Goal: Task Accomplishment & Management: Use online tool/utility

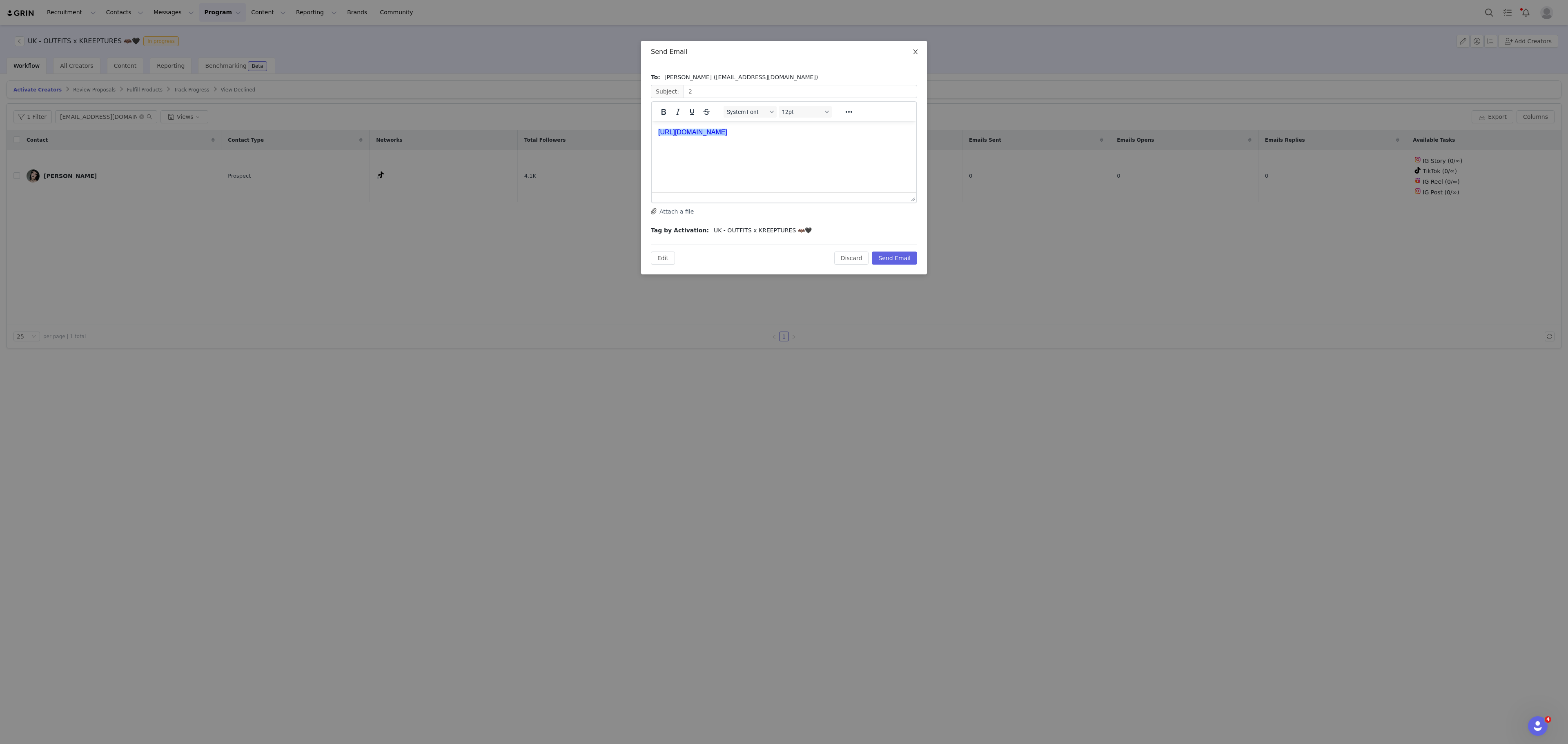
click at [915, 47] on span "Close" at bounding box center [915, 52] width 23 height 23
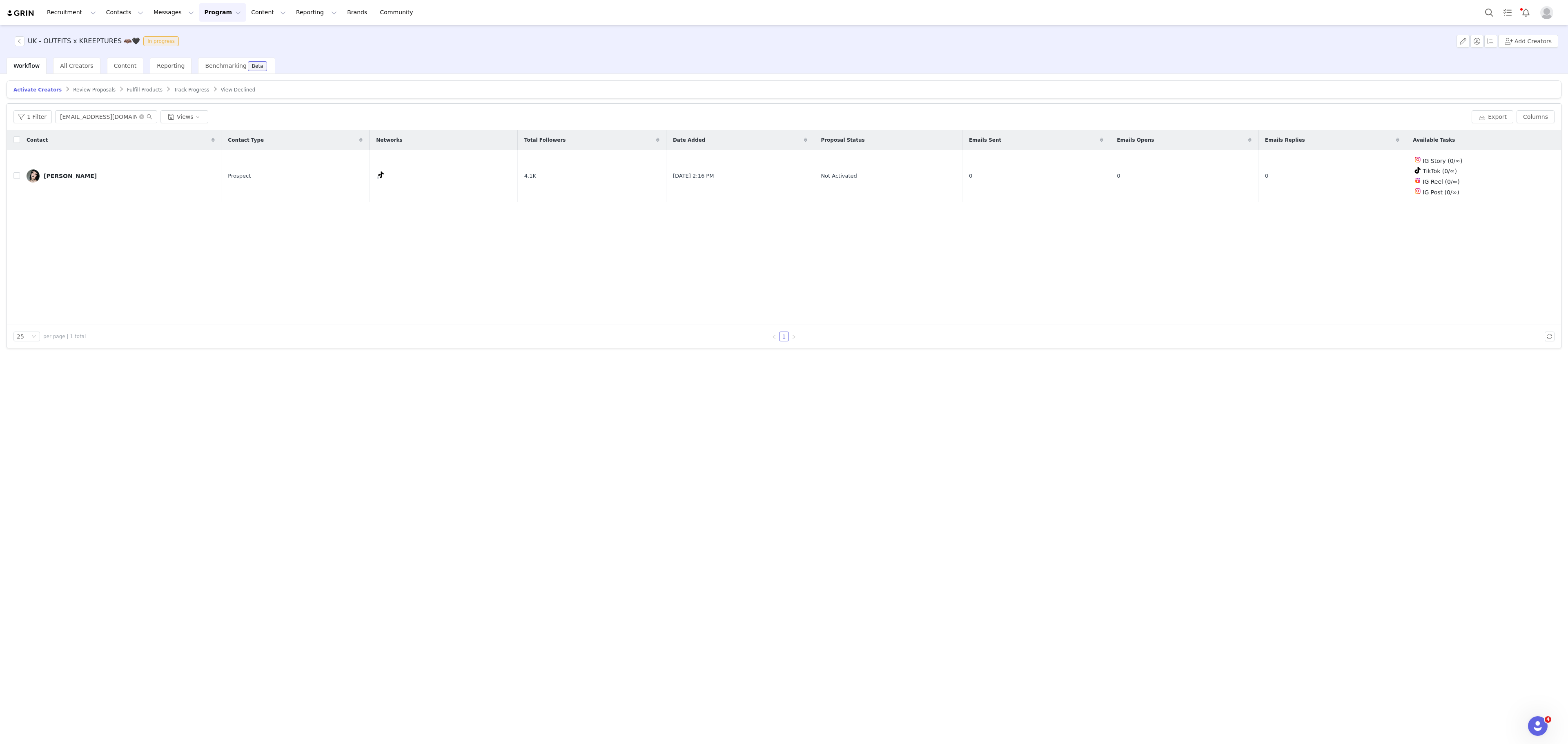
click at [199, 8] on button "Program Program" at bounding box center [222, 12] width 47 height 18
click at [222, 33] on div "Activations" at bounding box center [211, 37] width 55 height 9
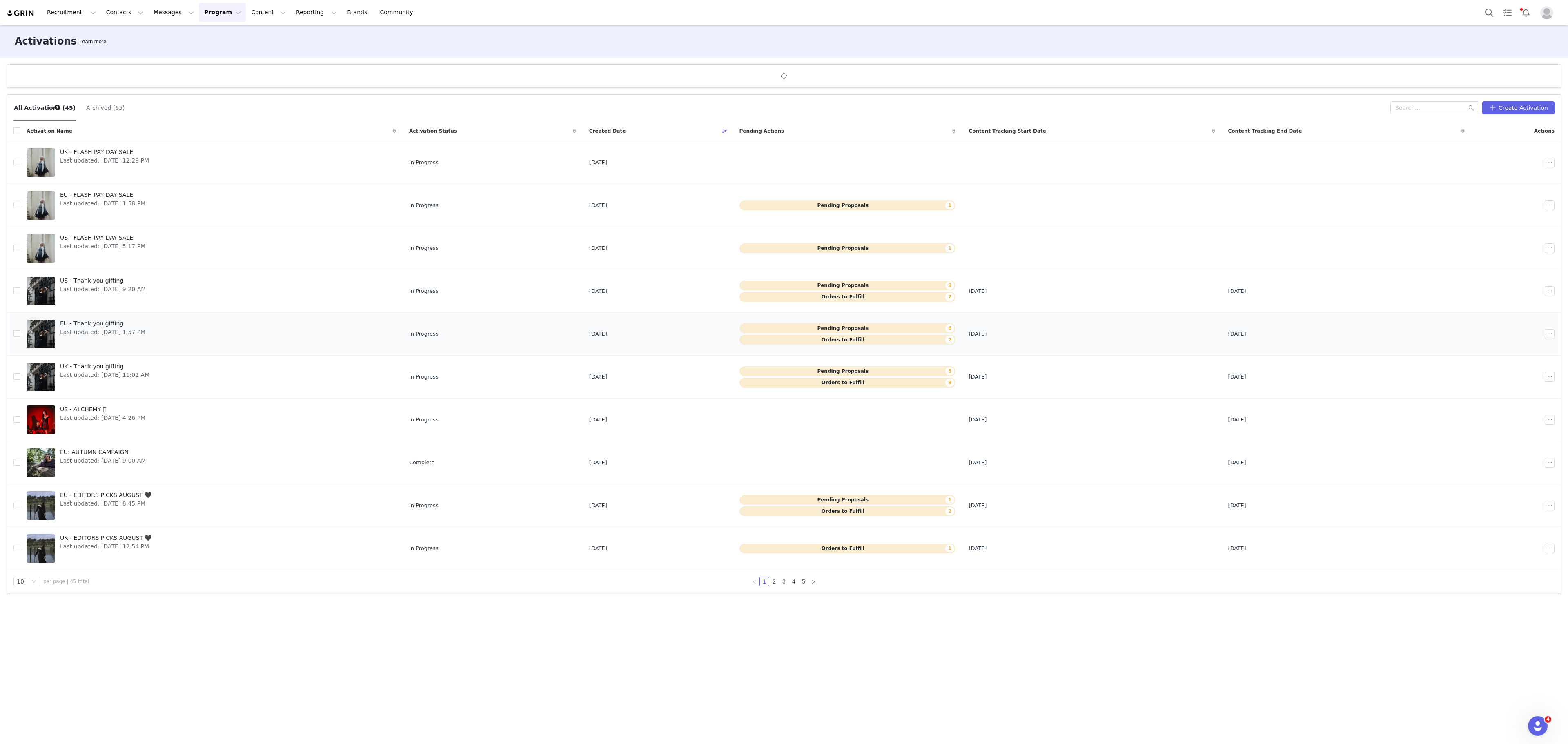
click at [98, 341] on div "EU - Thank you gifting Last updated: [DATE] 1:57 PM" at bounding box center [103, 334] width 95 height 32
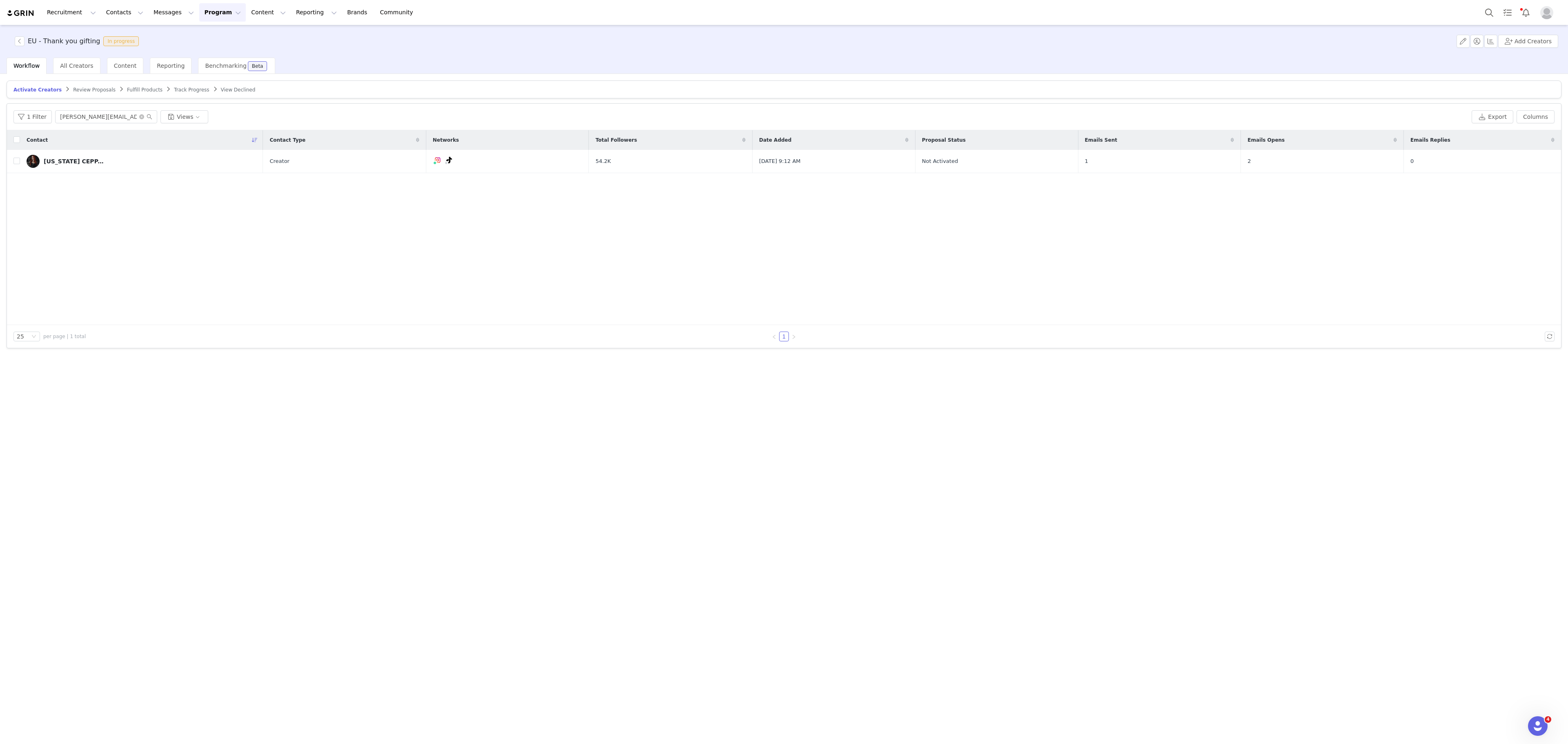
click at [108, 125] on div "1 Filter [PERSON_NAME][EMAIL_ADDRESS][DOMAIN_NAME] Views Export Columns" at bounding box center [783, 117] width 1554 height 27
click at [119, 122] on input "[PERSON_NAME][EMAIL_ADDRESS][DOMAIN_NAME]" at bounding box center [106, 117] width 102 height 13
click at [89, 89] on span "Review Proposals" at bounding box center [94, 90] width 43 height 6
click at [129, 113] on input "[PERSON_NAME][EMAIL_ADDRESS][DOMAIN_NAME]" at bounding box center [106, 117] width 102 height 13
paste input "[EMAIL_ADDRESS][DOMAIN_NAME]"
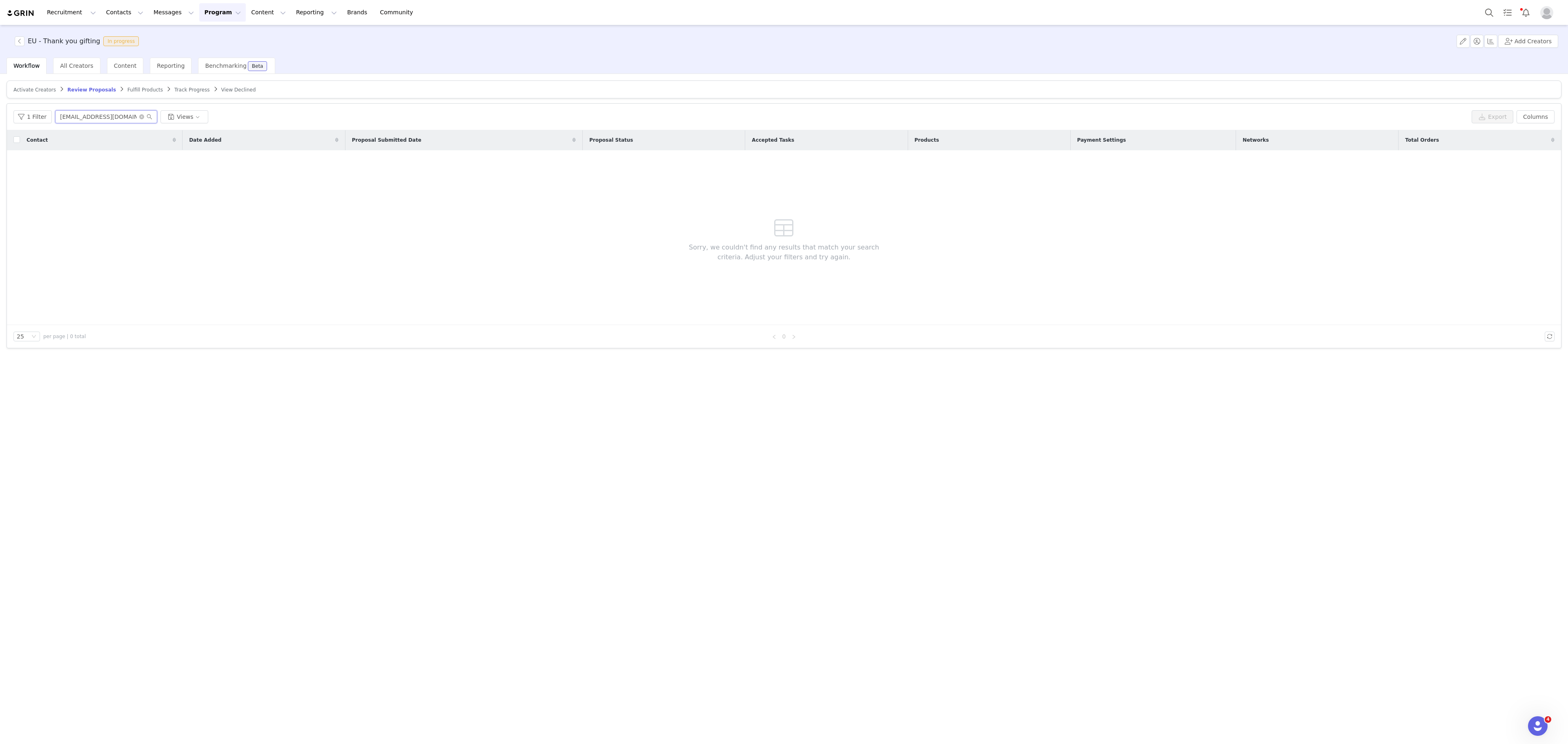
type input "[EMAIL_ADDRESS][DOMAIN_NAME]"
click at [128, 91] on span "Fulfill Products" at bounding box center [145, 90] width 35 height 6
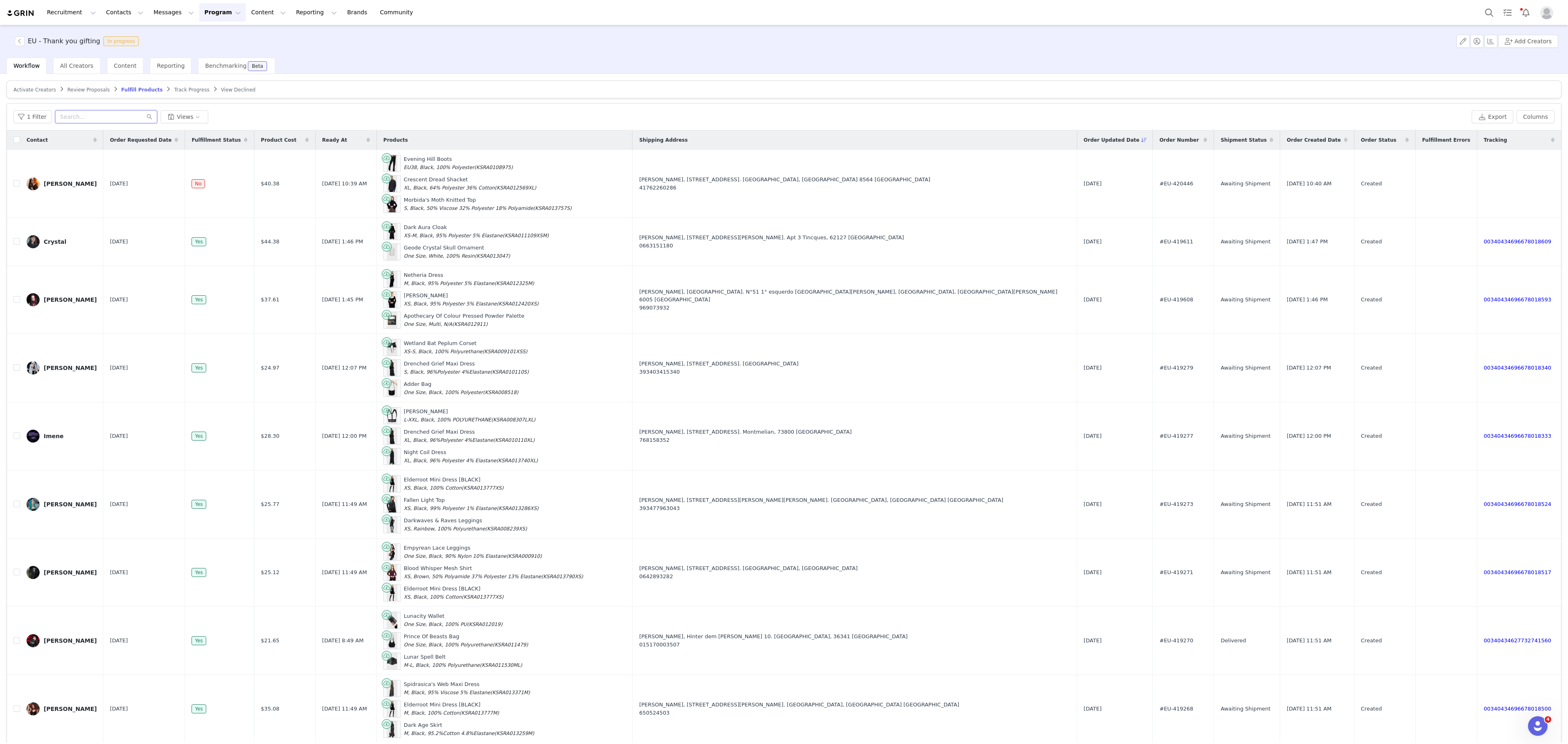
paste input "[EMAIL_ADDRESS][DOMAIN_NAME]"
click at [105, 122] on input "text" at bounding box center [106, 117] width 102 height 13
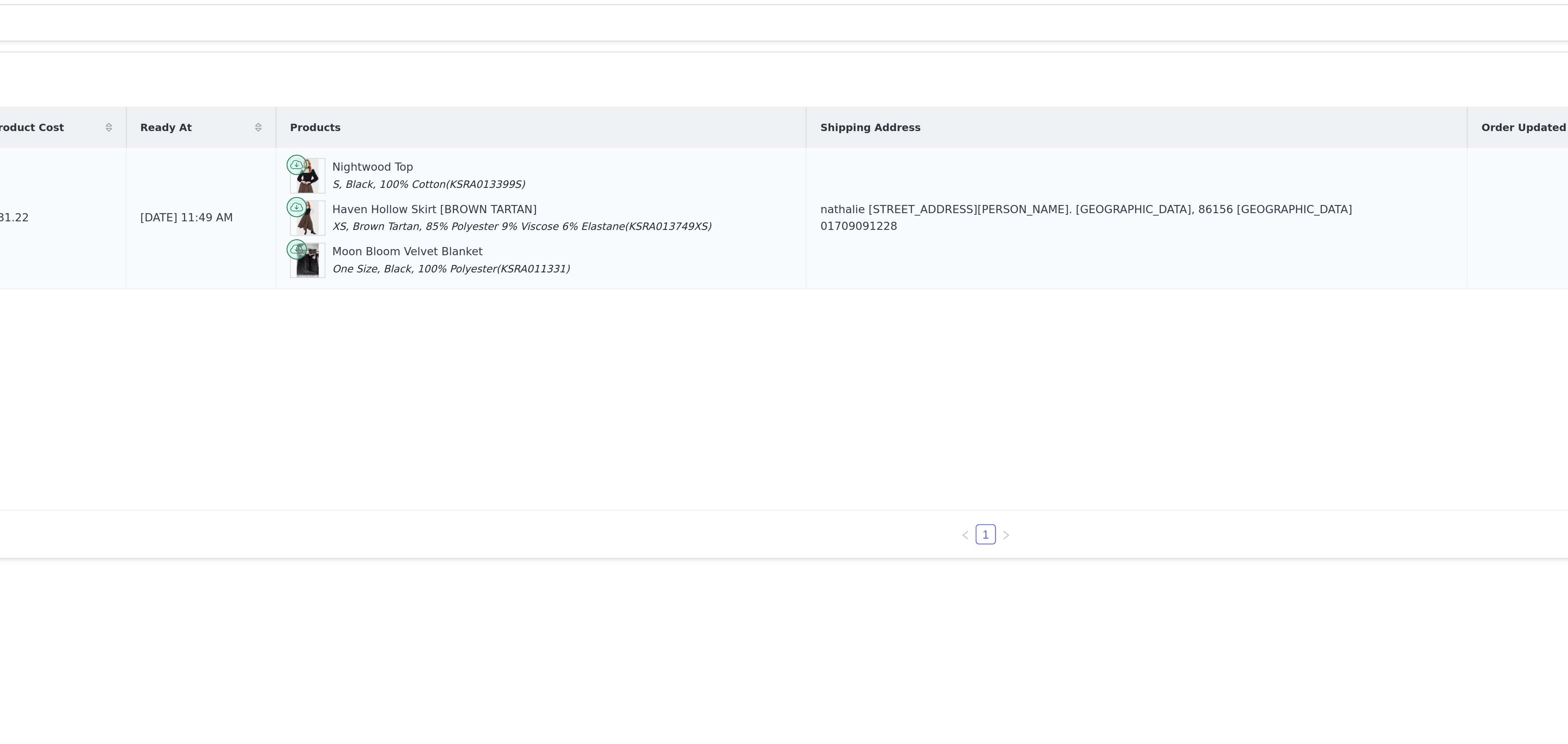
type input "[EMAIL_ADDRESS][DOMAIN_NAME]"
